Goal: Task Accomplishment & Management: Use online tool/utility

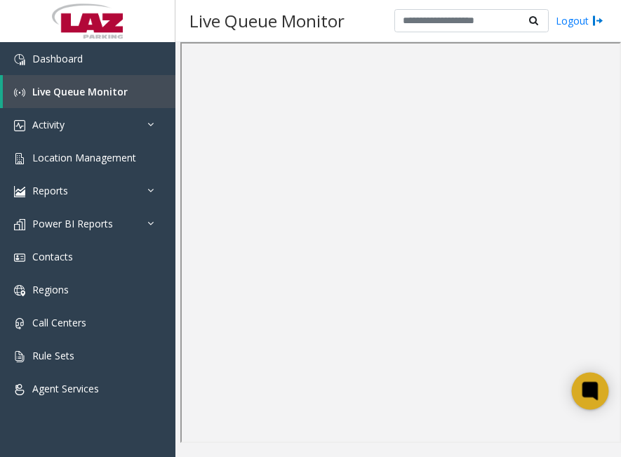
click at [586, 391] on icon at bounding box center [589, 390] width 11 height 11
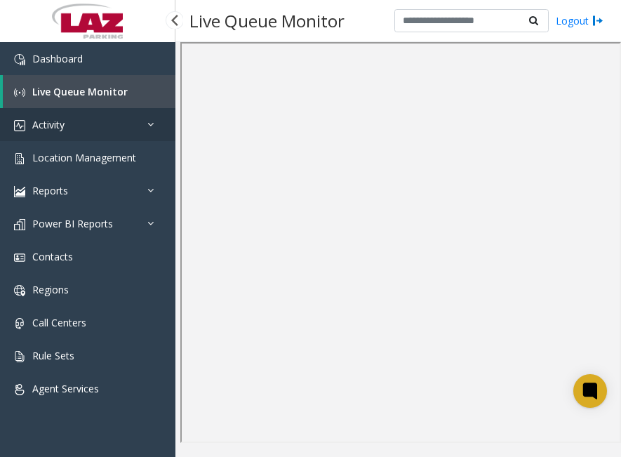
click at [66, 126] on link "Activity" at bounding box center [87, 124] width 175 height 33
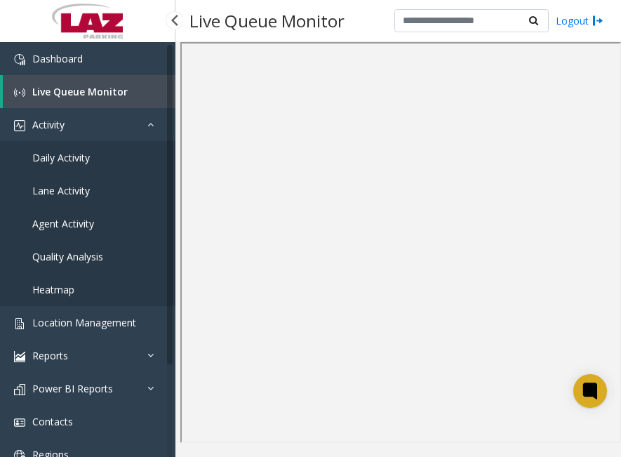
click at [84, 213] on link "Agent Activity" at bounding box center [87, 223] width 175 height 33
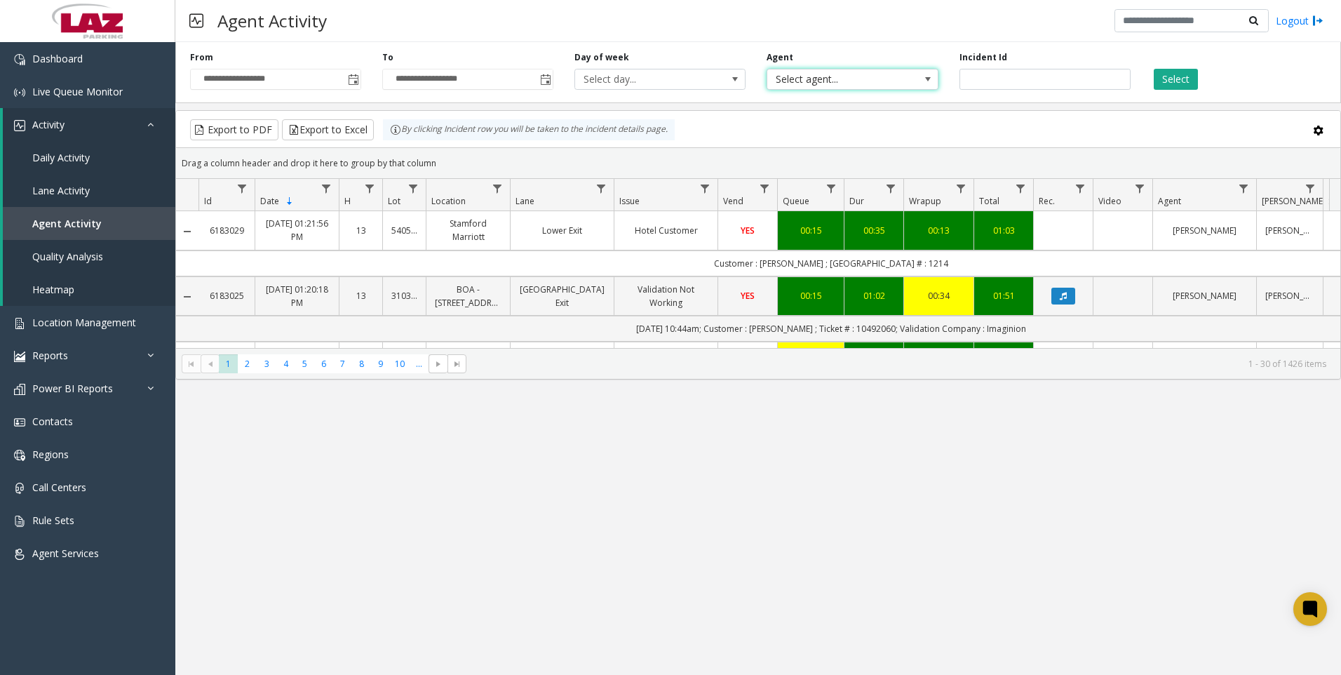
click at [620, 85] on span at bounding box center [928, 79] width 20 height 20
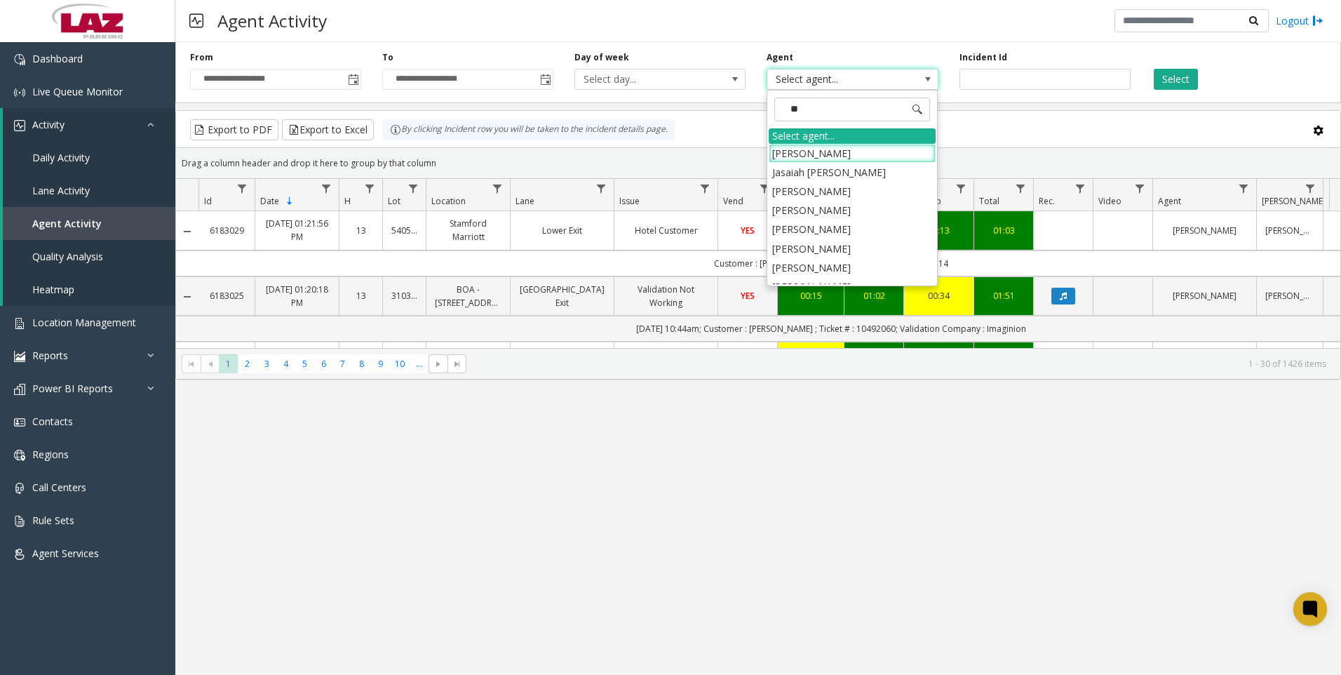
type input "***"
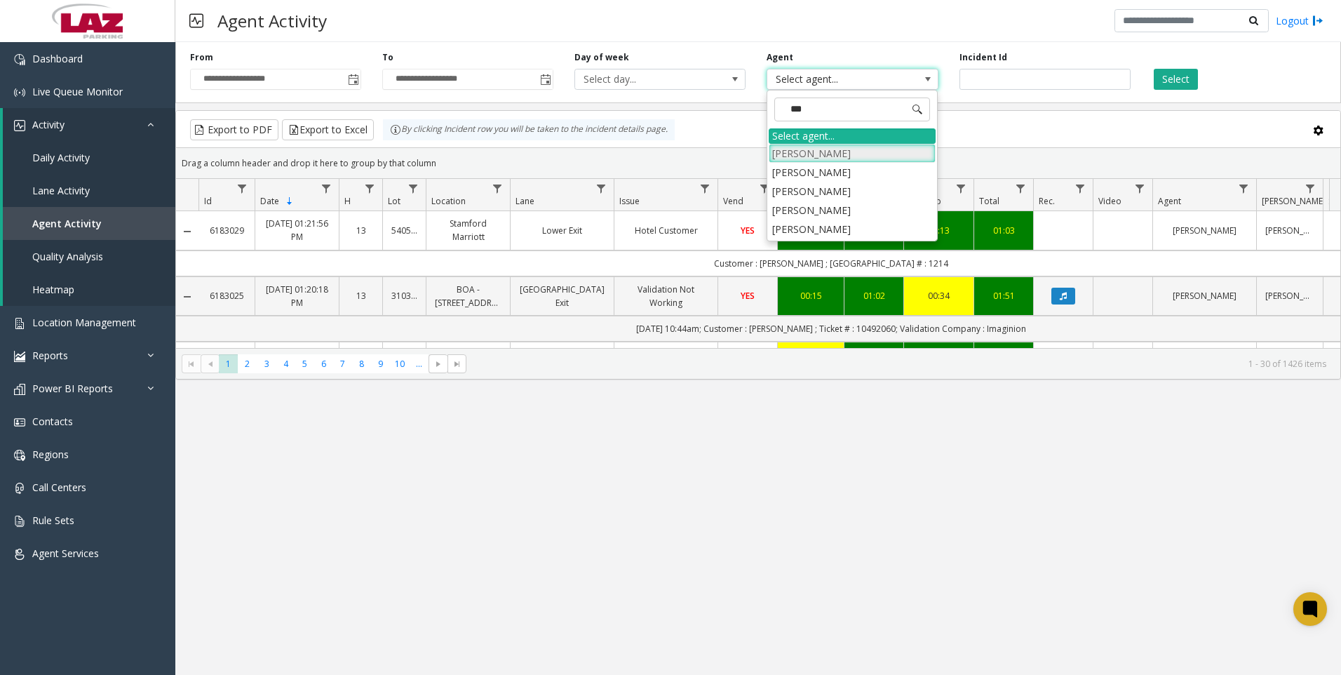
click at [620, 148] on li "[PERSON_NAME]" at bounding box center [852, 153] width 167 height 19
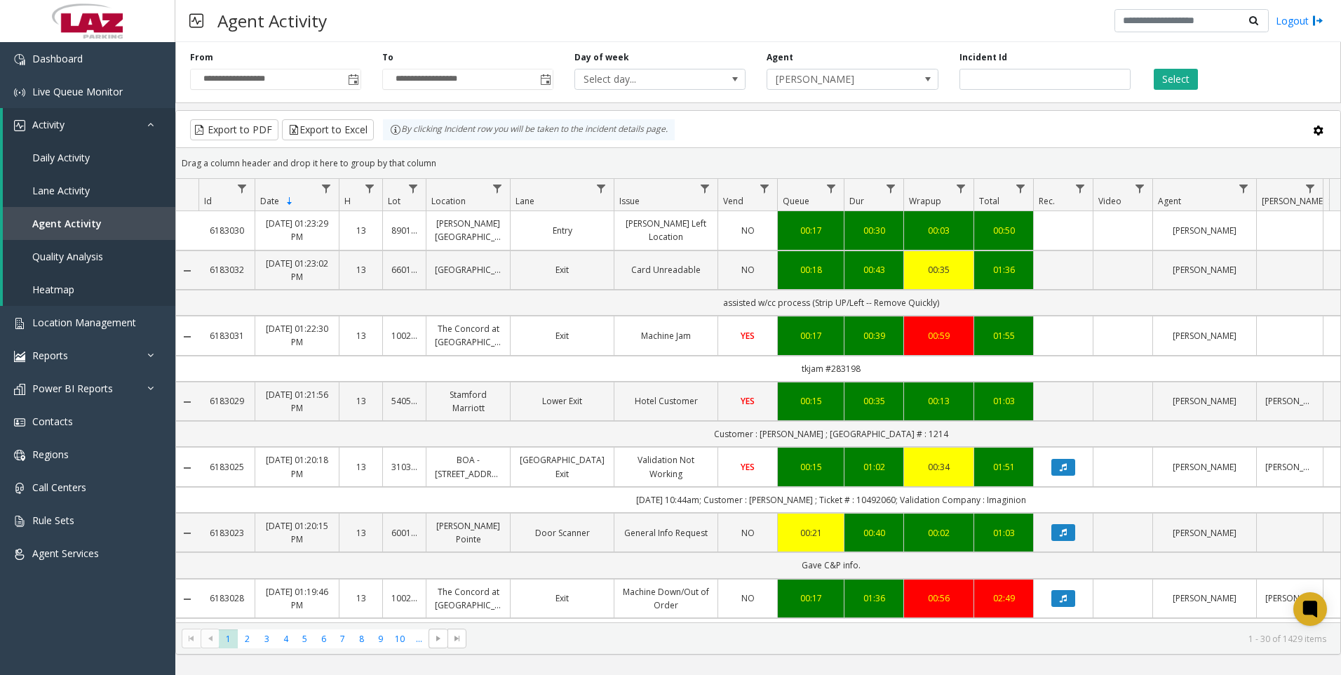
click at [620, 121] on div "Export to PDF Export to Excel By clicking Incident row you will be taken to the…" at bounding box center [758, 129] width 1141 height 21
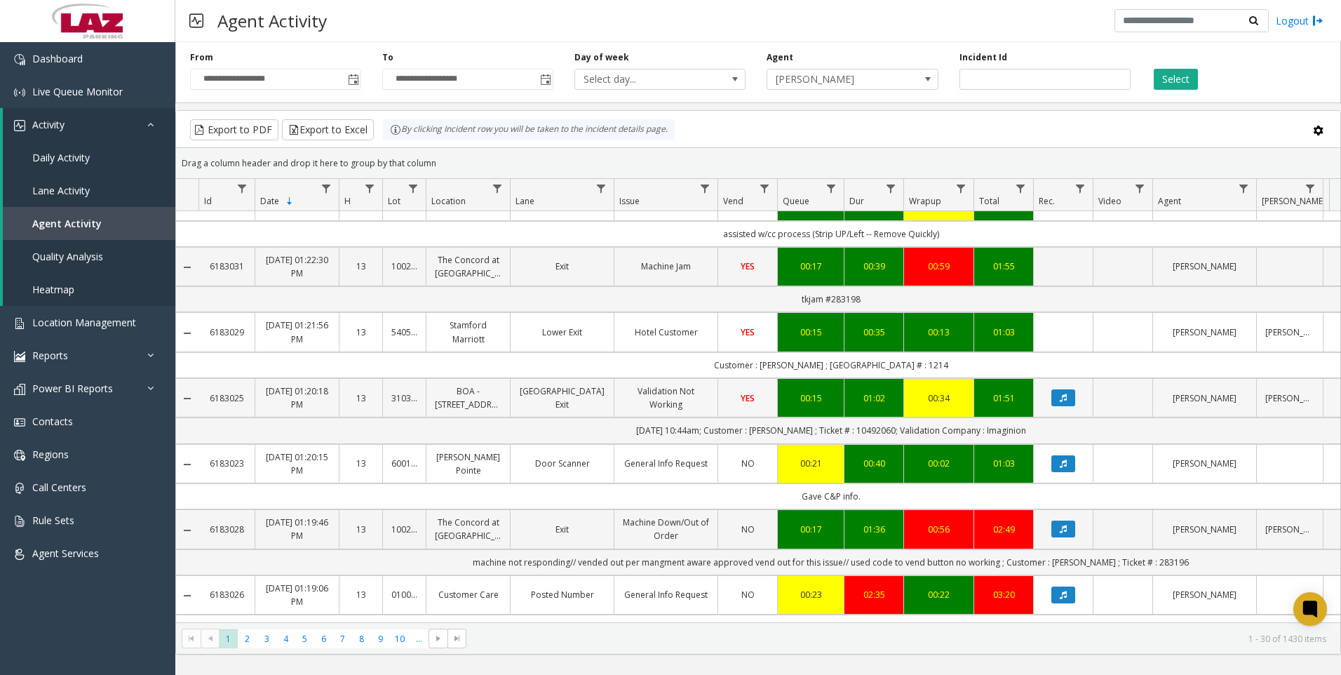
scroll to position [140, 0]
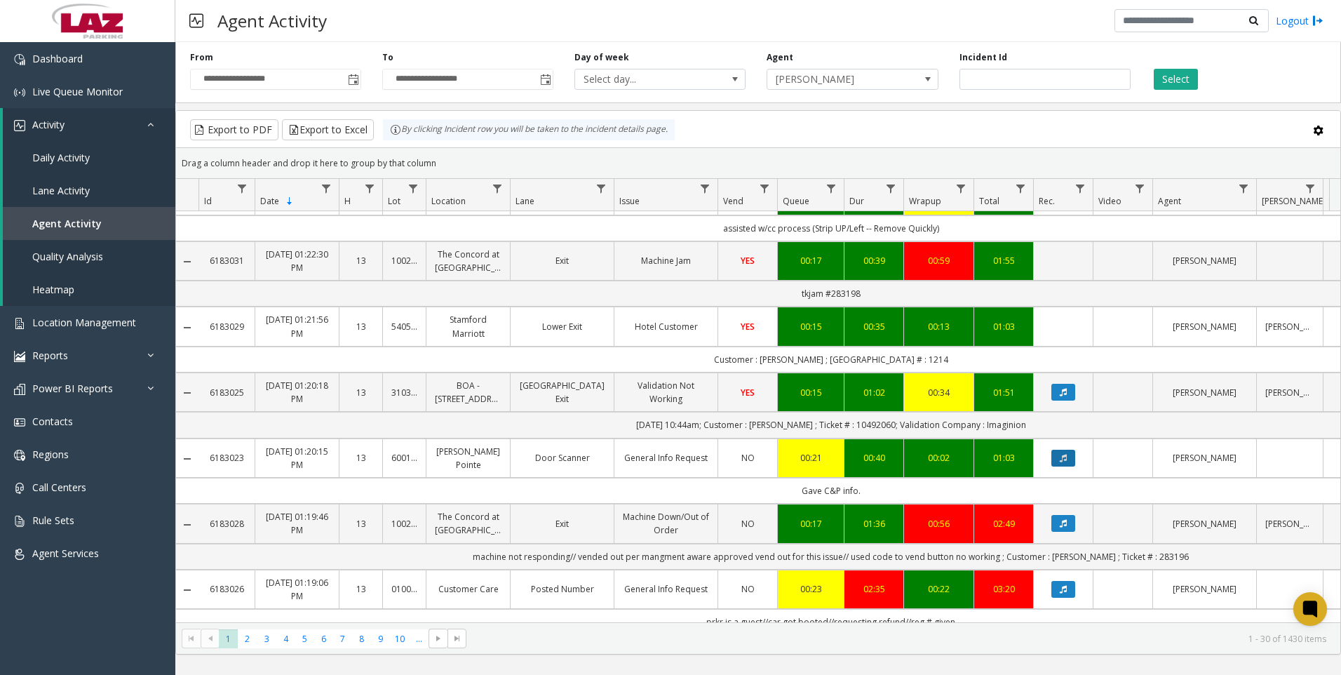
click at [620, 454] on icon "Data table" at bounding box center [1063, 458] width 7 height 8
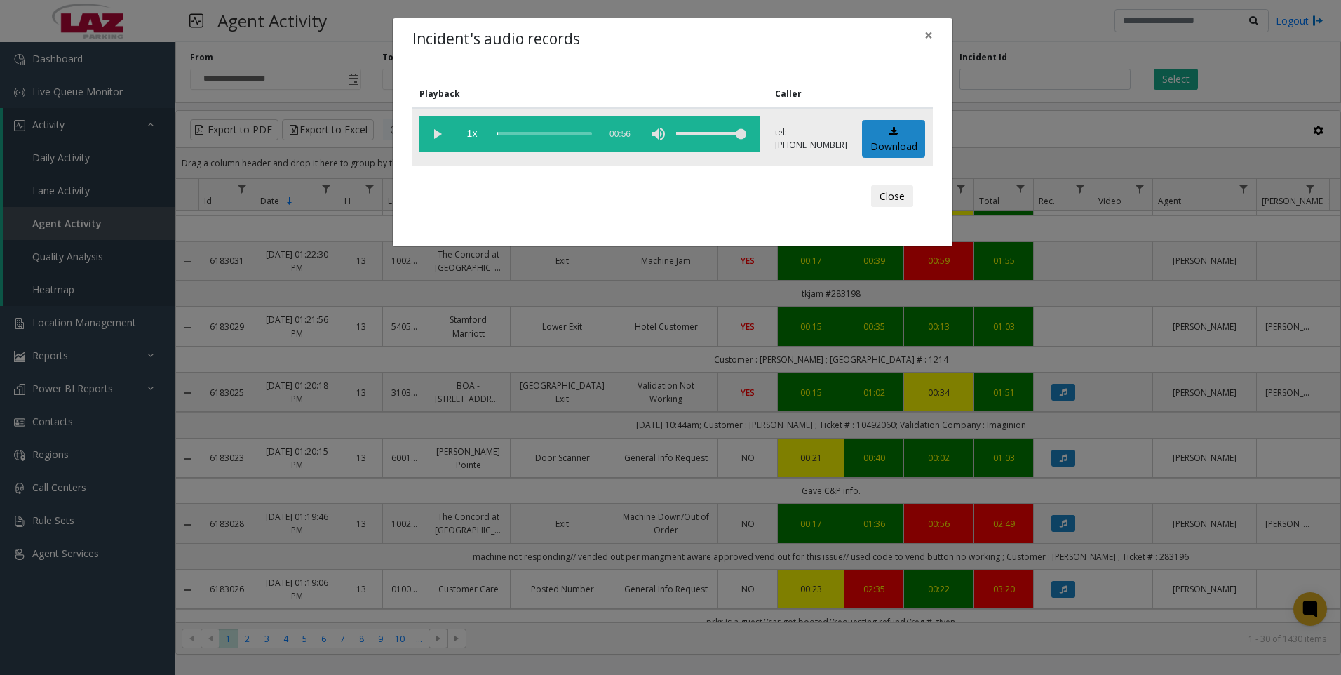
click at [435, 132] on vg-play-pause at bounding box center [436, 133] width 35 height 35
click at [620, 133] on div "volume level" at bounding box center [711, 133] width 70 height 35
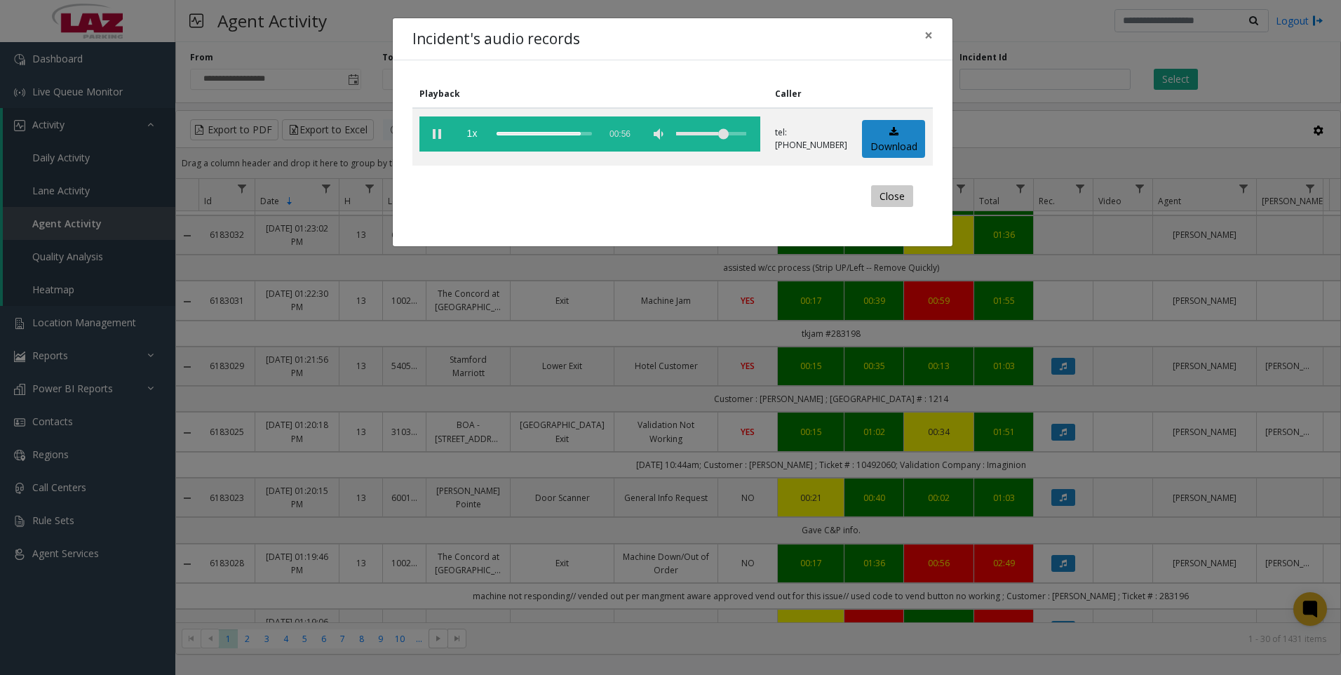
click at [620, 194] on button "Close" at bounding box center [892, 196] width 42 height 22
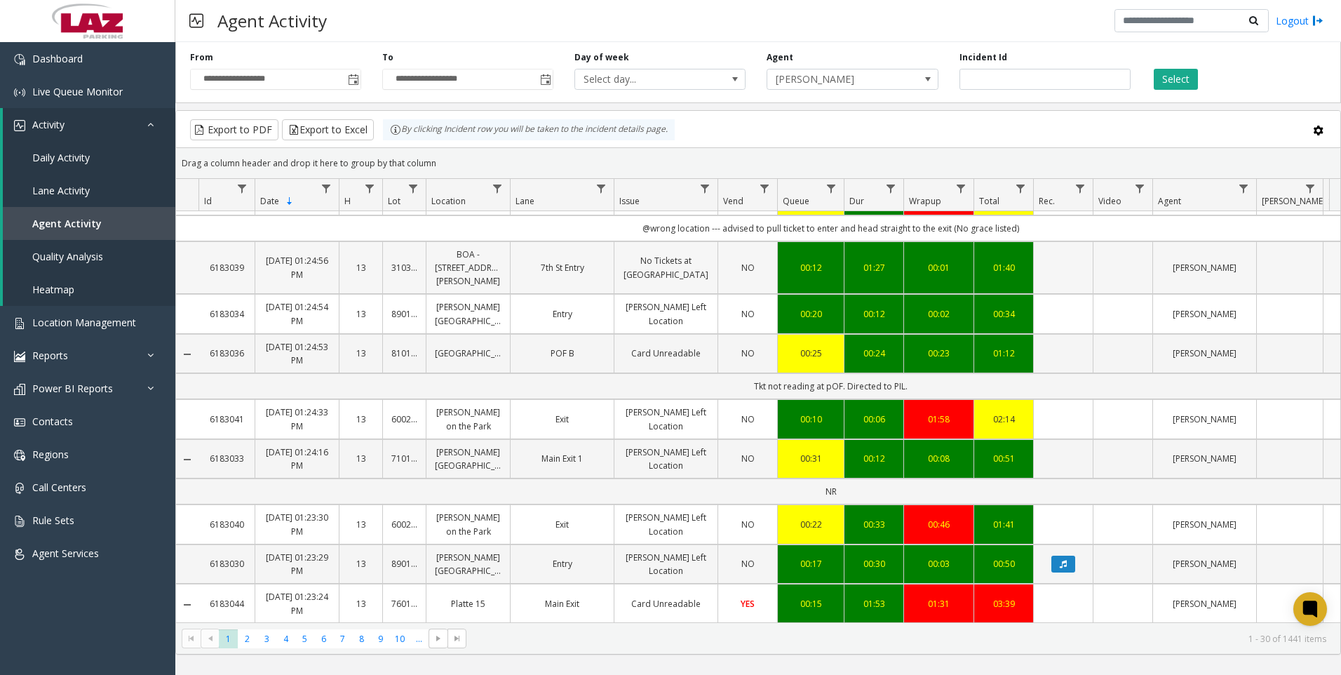
click at [620, 254] on td "Data table" at bounding box center [1063, 267] width 60 height 53
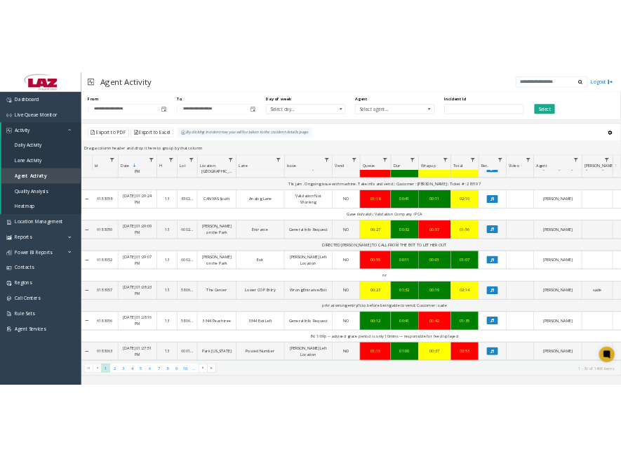
scroll to position [351, 0]
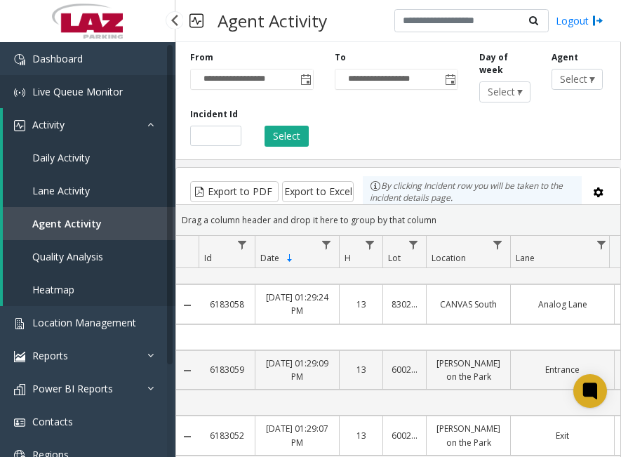
click at [72, 87] on span "Live Queue Monitor" at bounding box center [77, 91] width 90 height 13
